Goal: Transaction & Acquisition: Purchase product/service

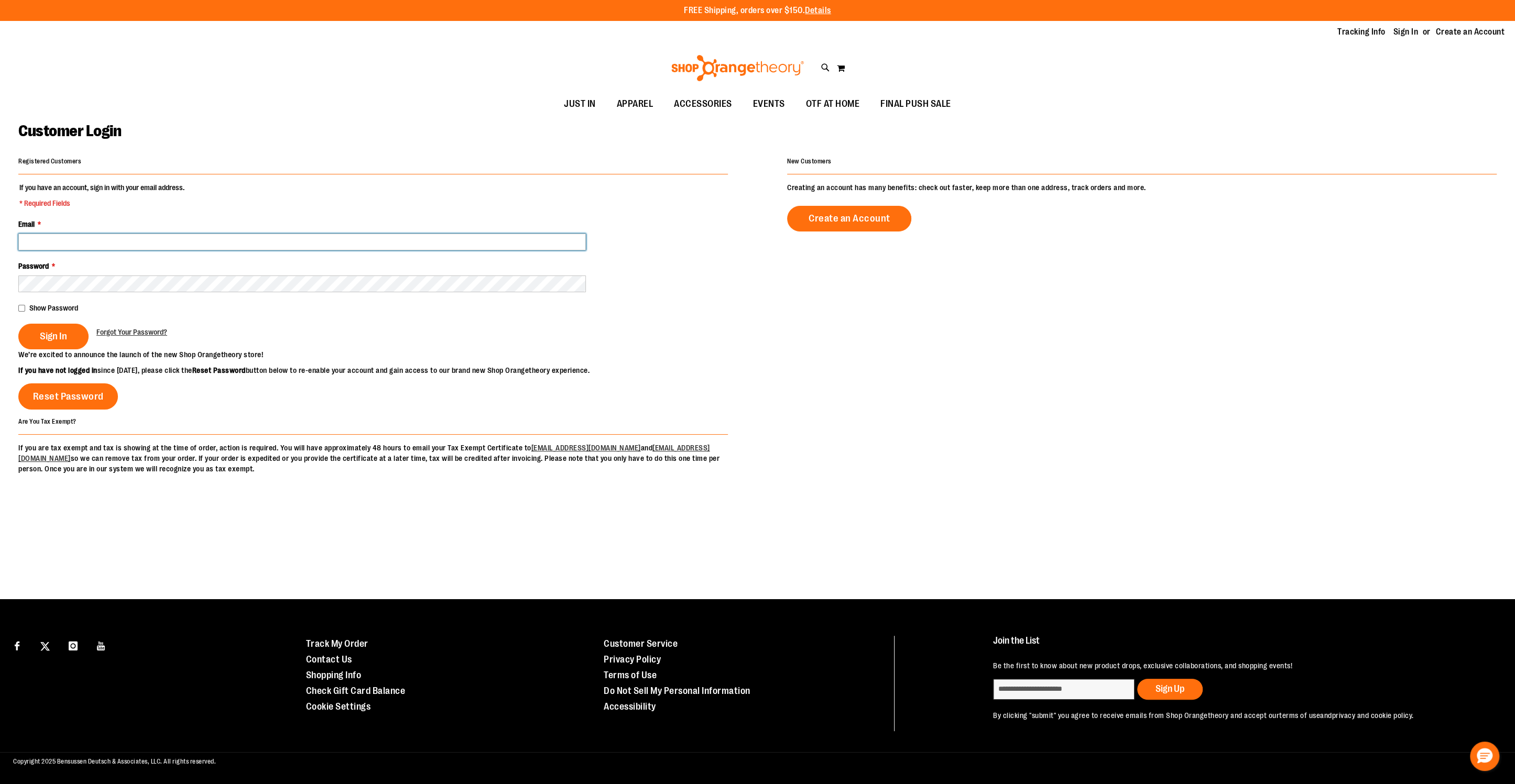
click at [275, 241] on input "Email *" at bounding box center [302, 241] width 568 height 16
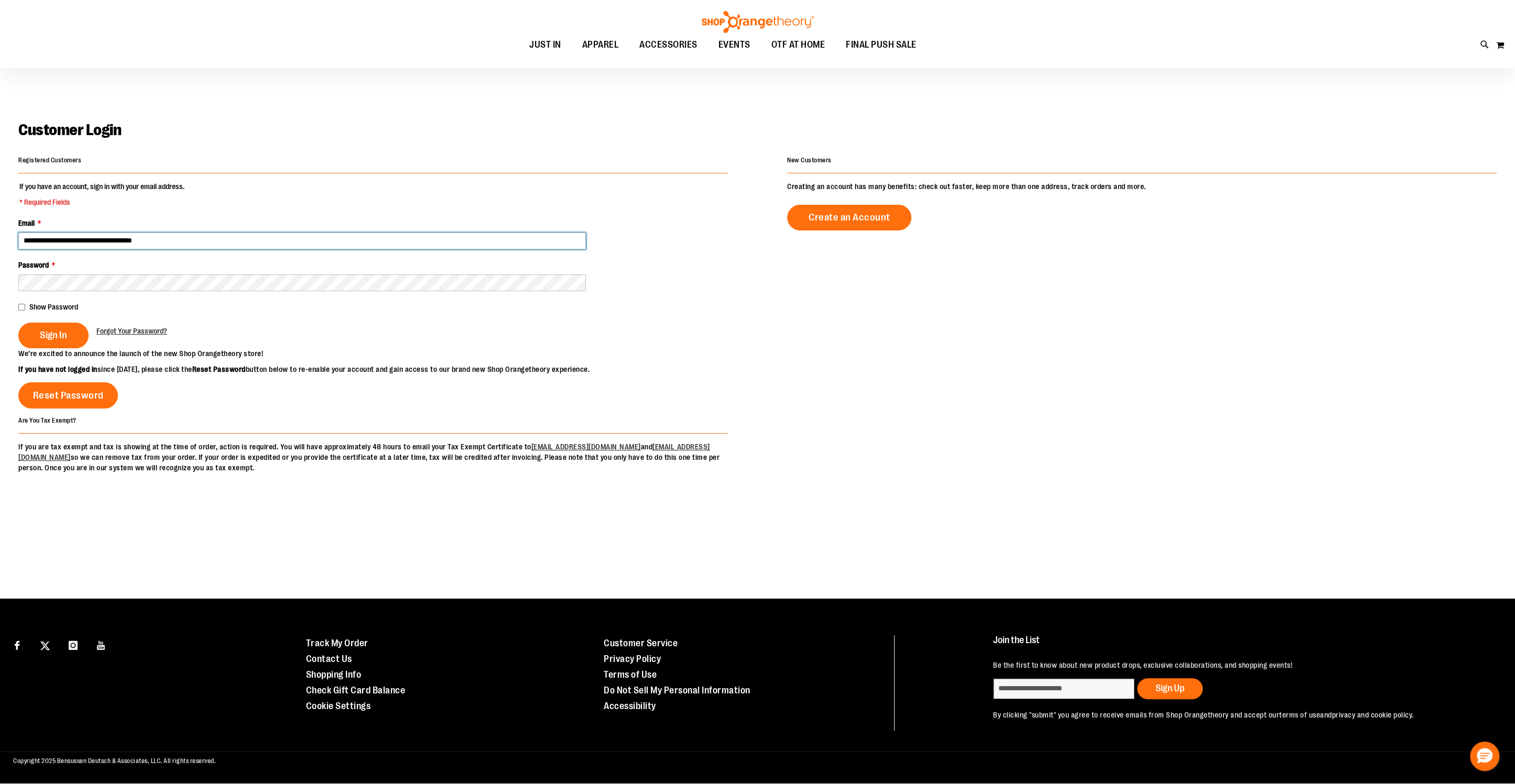
type input "**********"
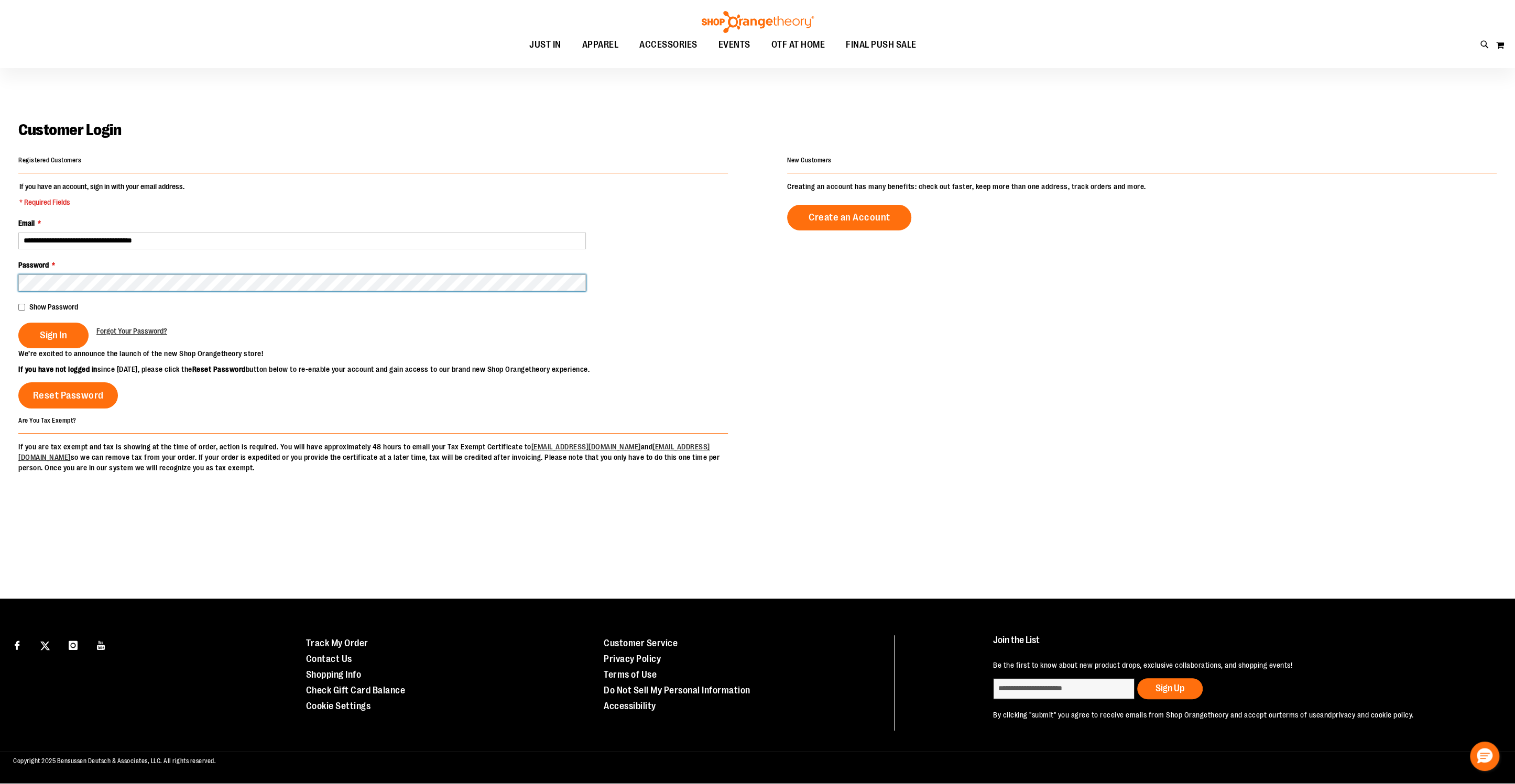
click at [18, 322] on button "Sign In" at bounding box center [53, 335] width 70 height 26
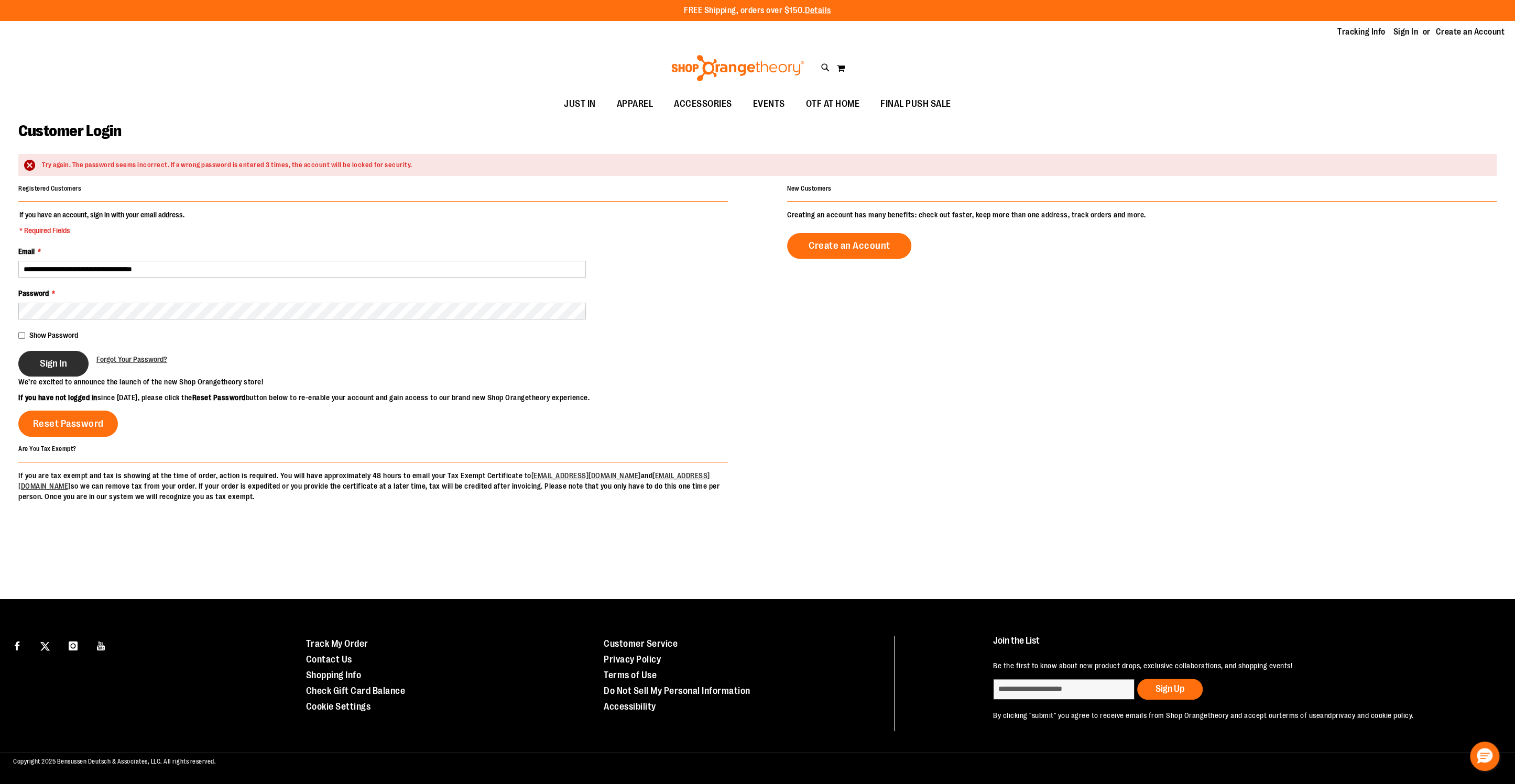
click at [43, 360] on span "Sign In" at bounding box center [53, 364] width 27 height 12
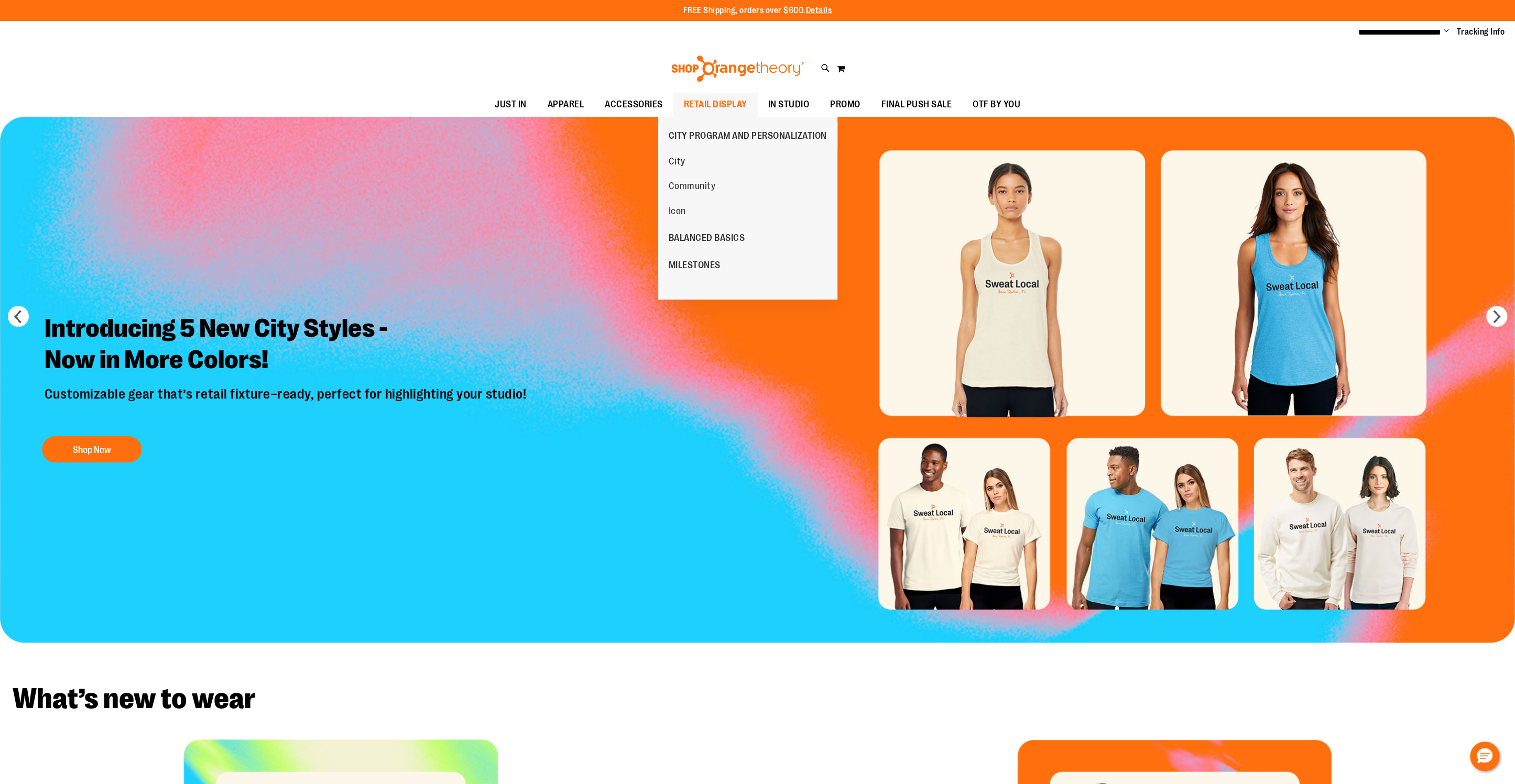
click at [721, 100] on span "RETAIL DISPLAY" at bounding box center [716, 104] width 64 height 24
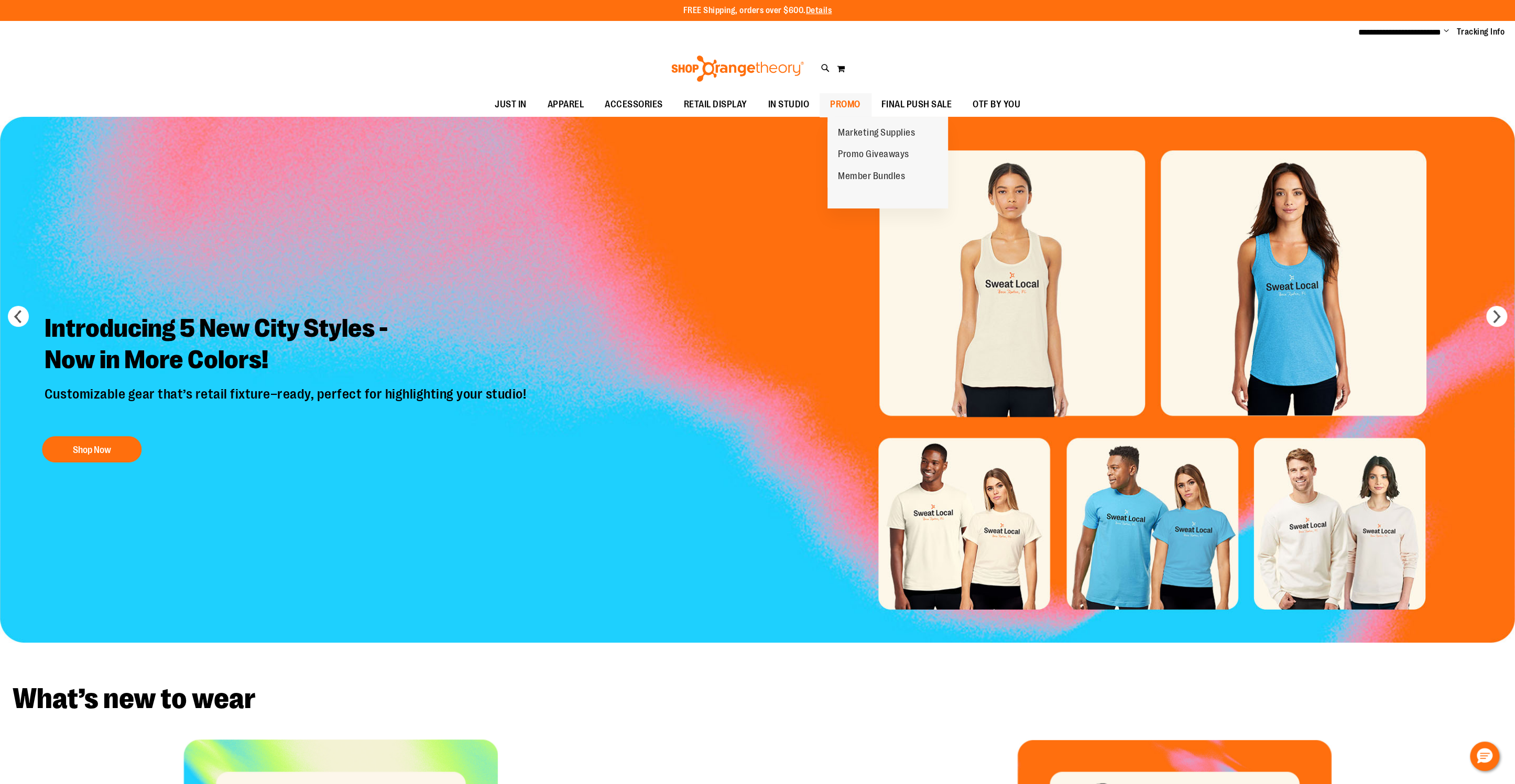
click at [852, 102] on span "PROMO" at bounding box center [846, 104] width 31 height 24
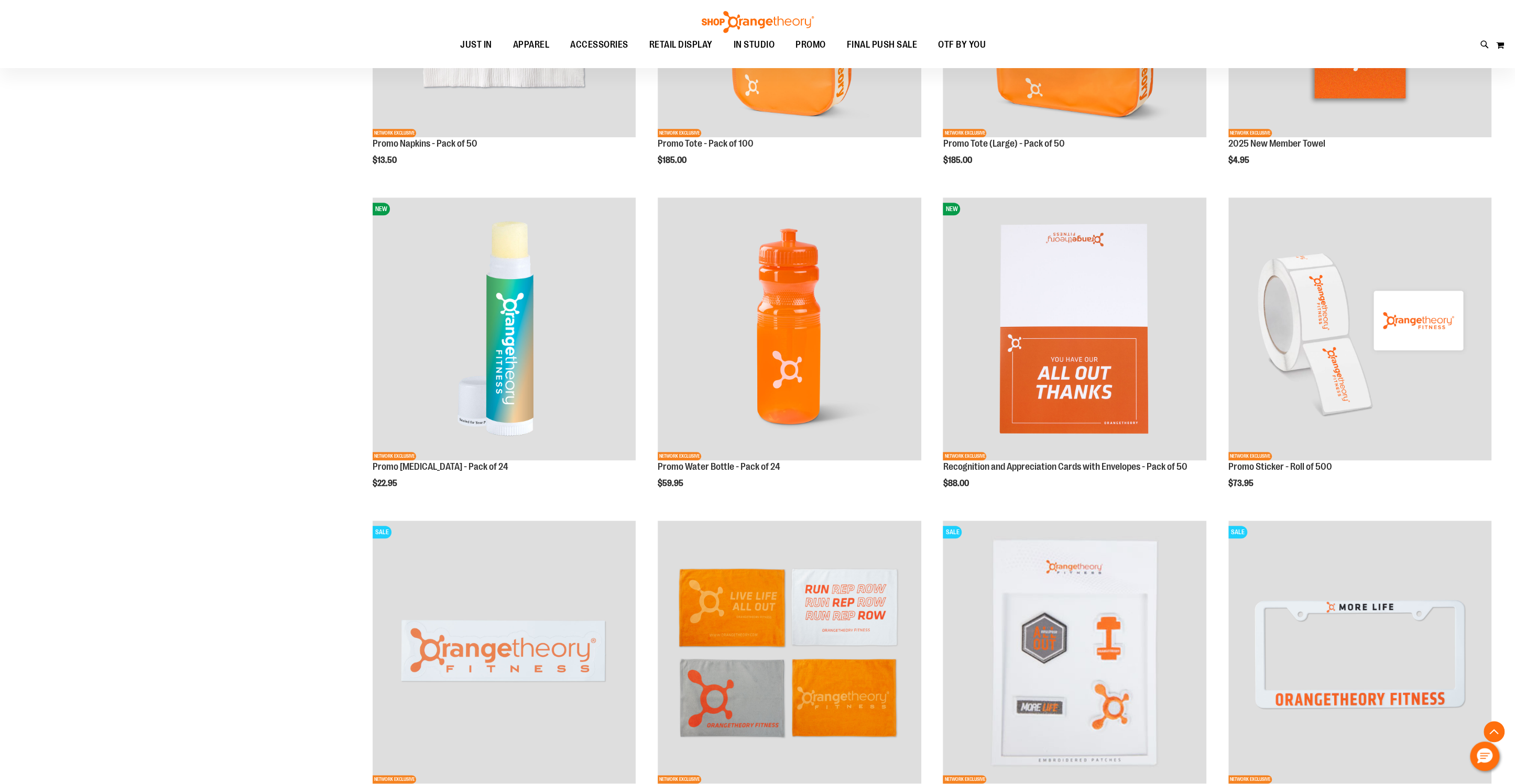
scroll to position [990, 0]
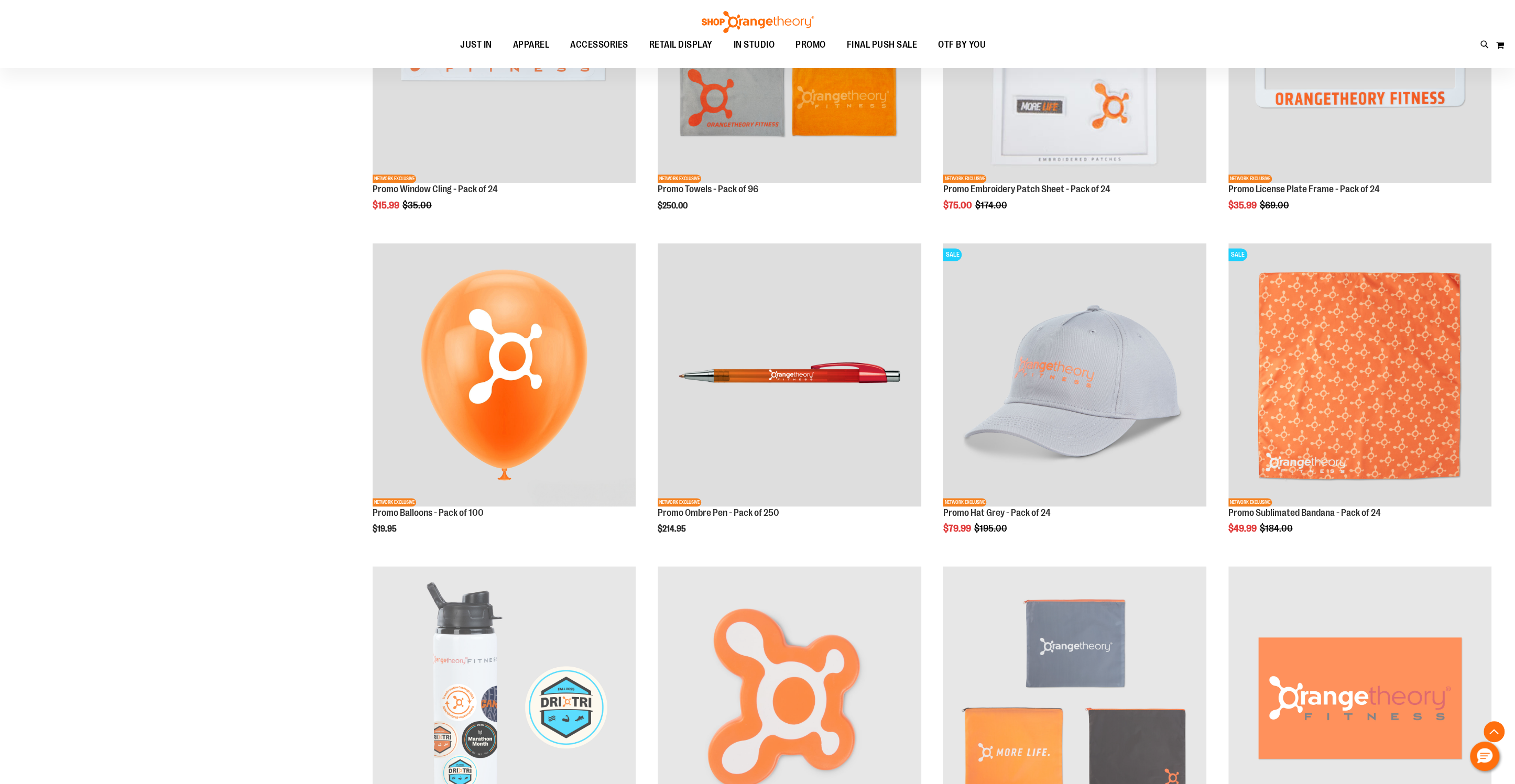
scroll to position [1598, 0]
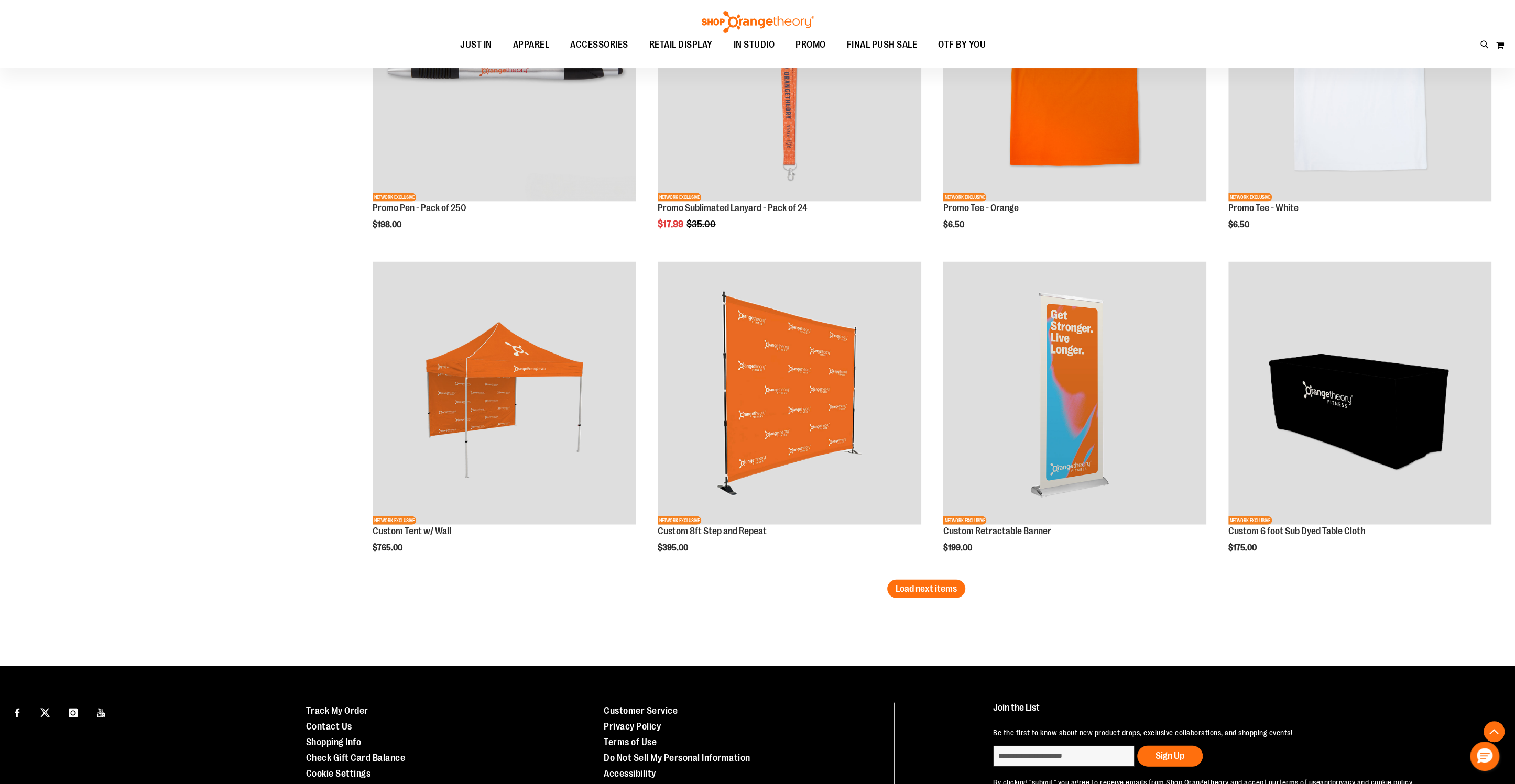
scroll to position [2539, 0]
click at [920, 591] on span "Load next items" at bounding box center [927, 588] width 62 height 11
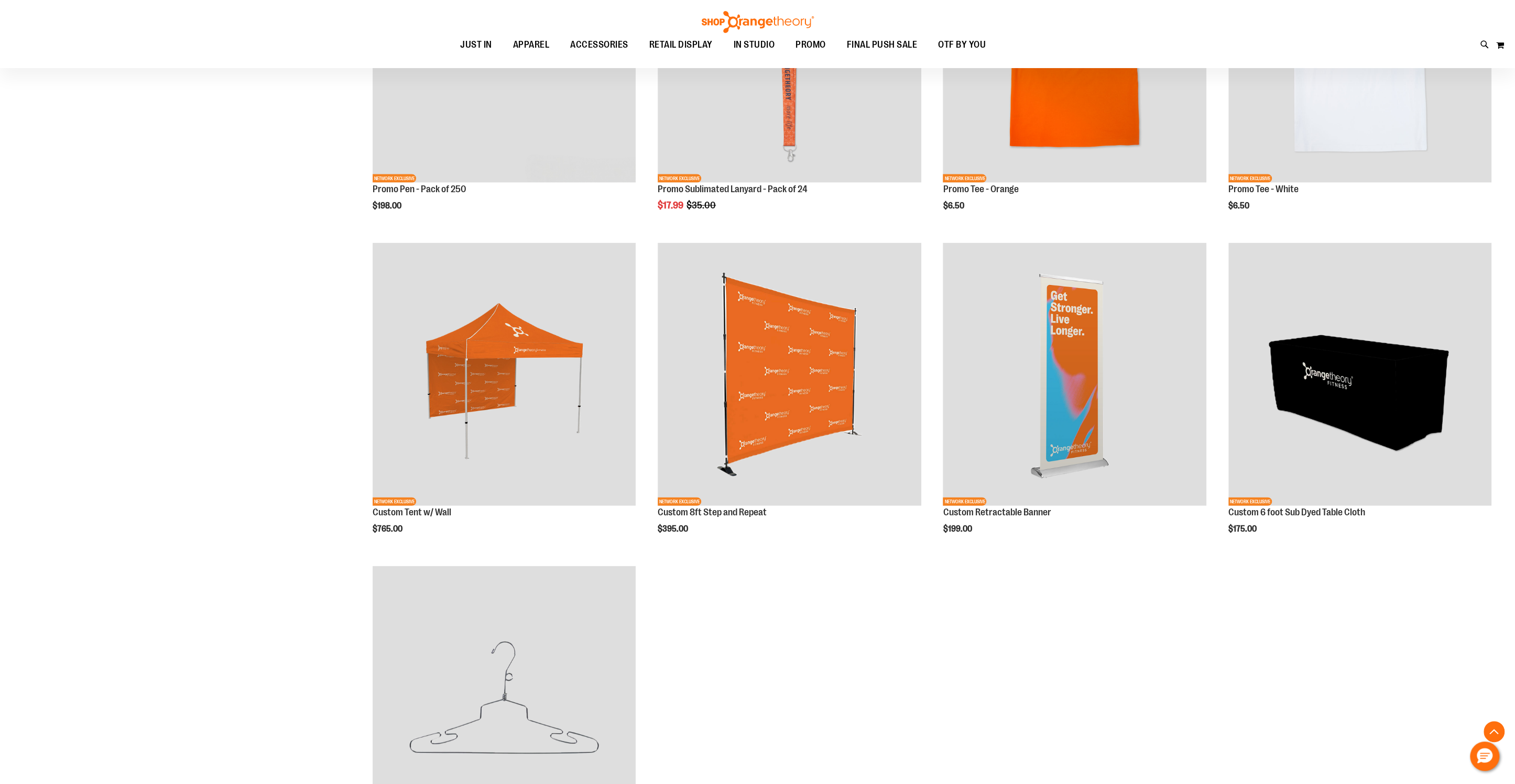
scroll to position [2538, 0]
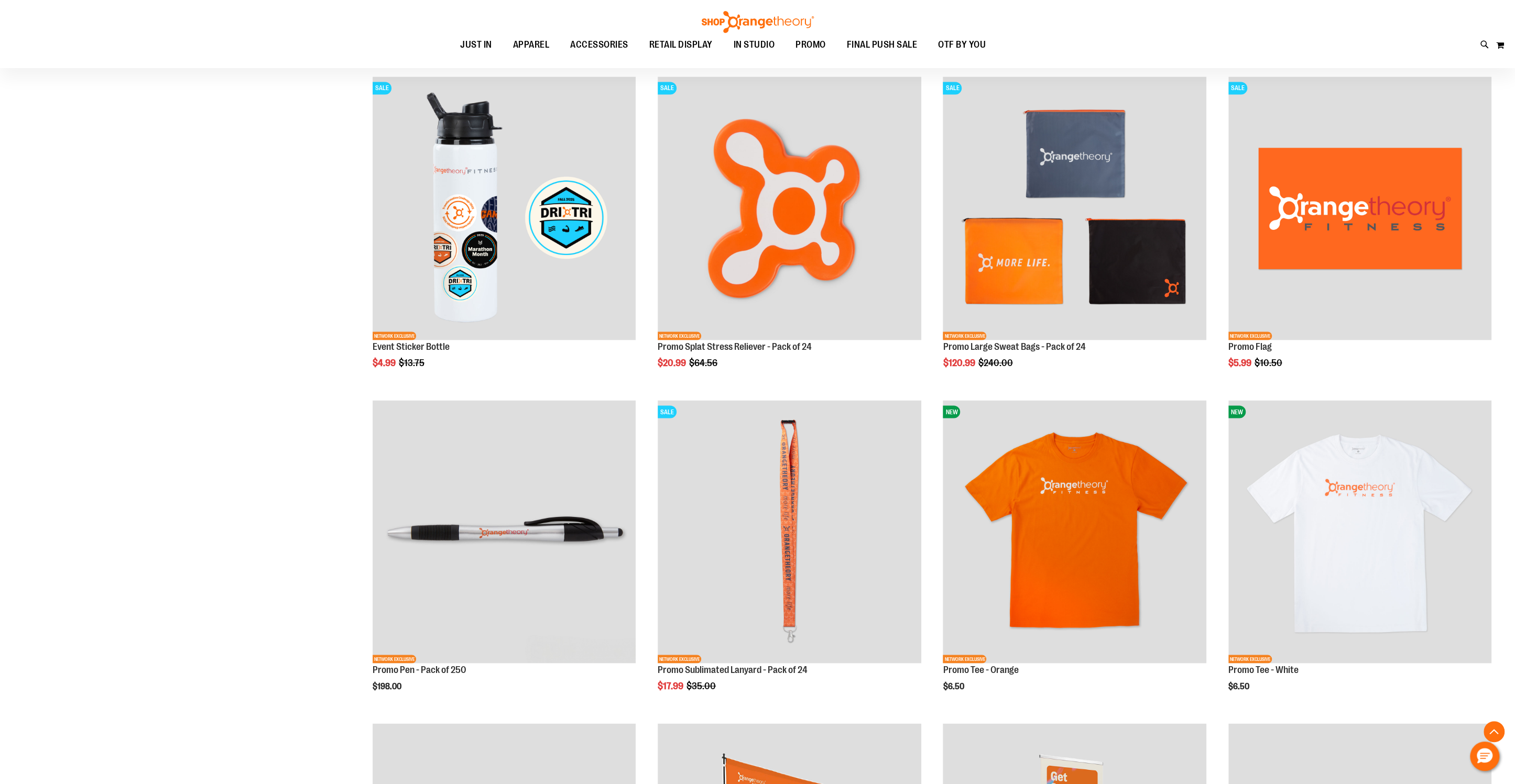
scroll to position [2075, 0]
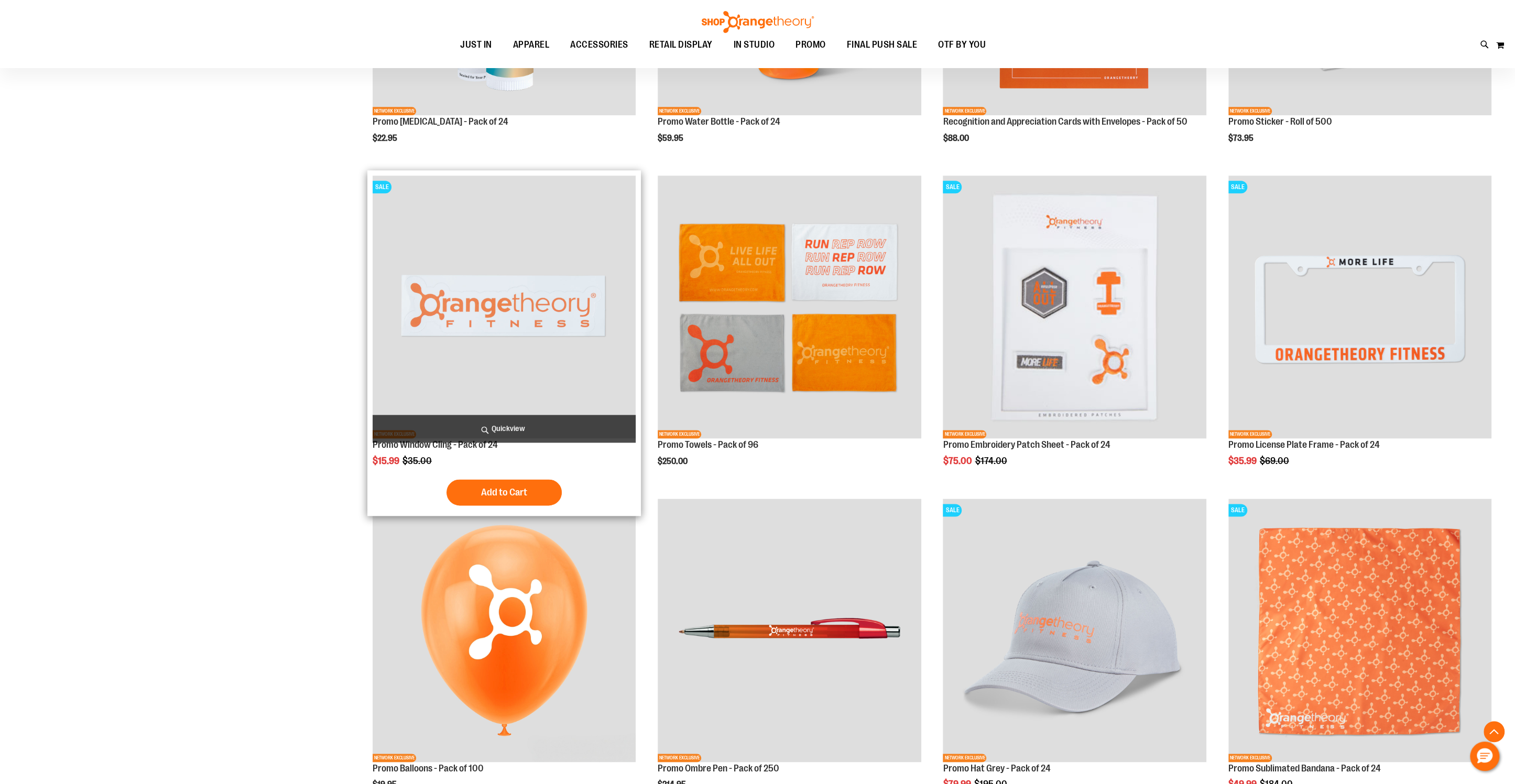
scroll to position [1345, 0]
